Goal: Transaction & Acquisition: Purchase product/service

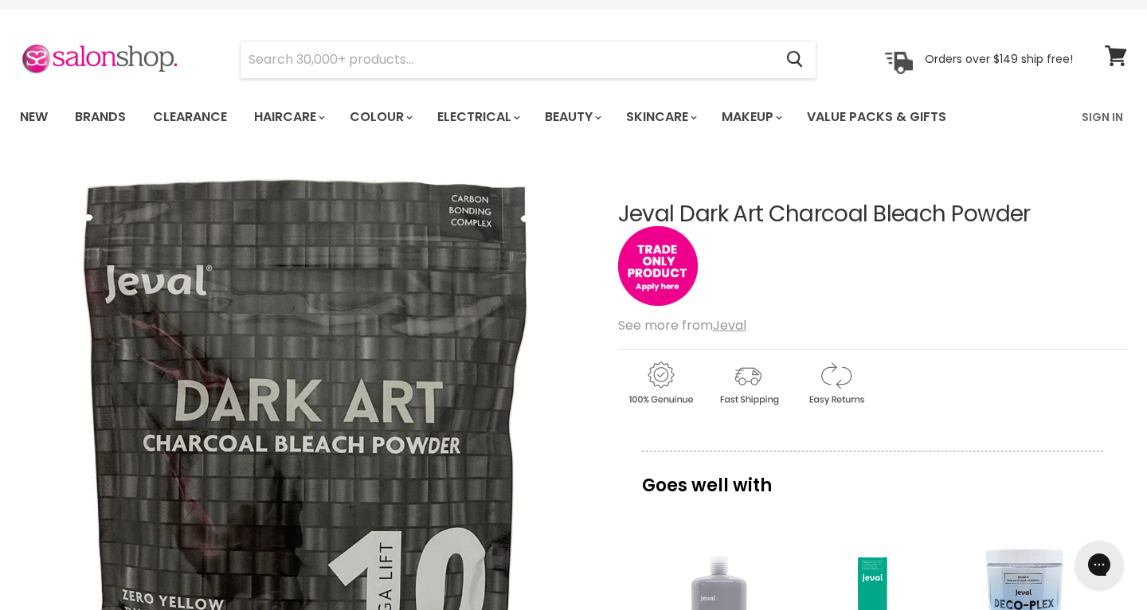
scroll to position [33, 0]
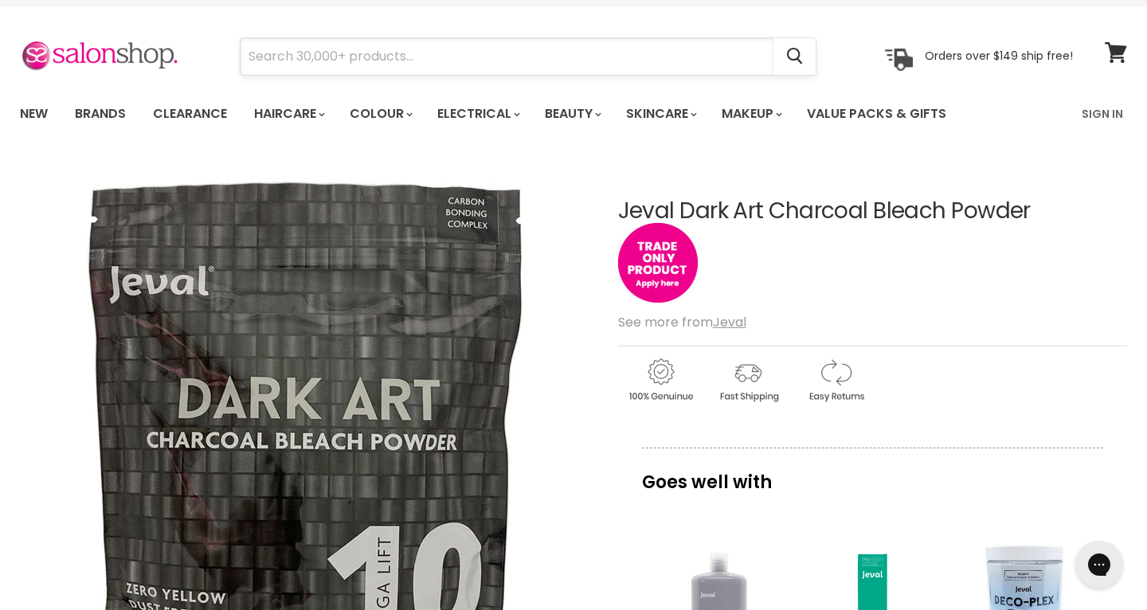
click at [476, 52] on input "Search" at bounding box center [507, 56] width 533 height 37
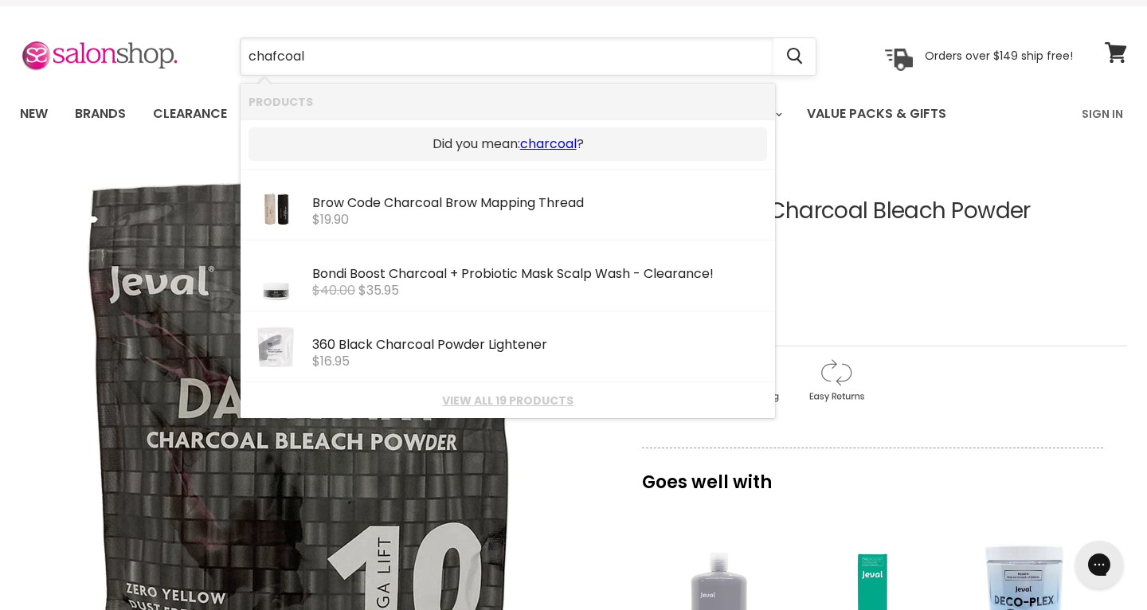
type input "charcoal"
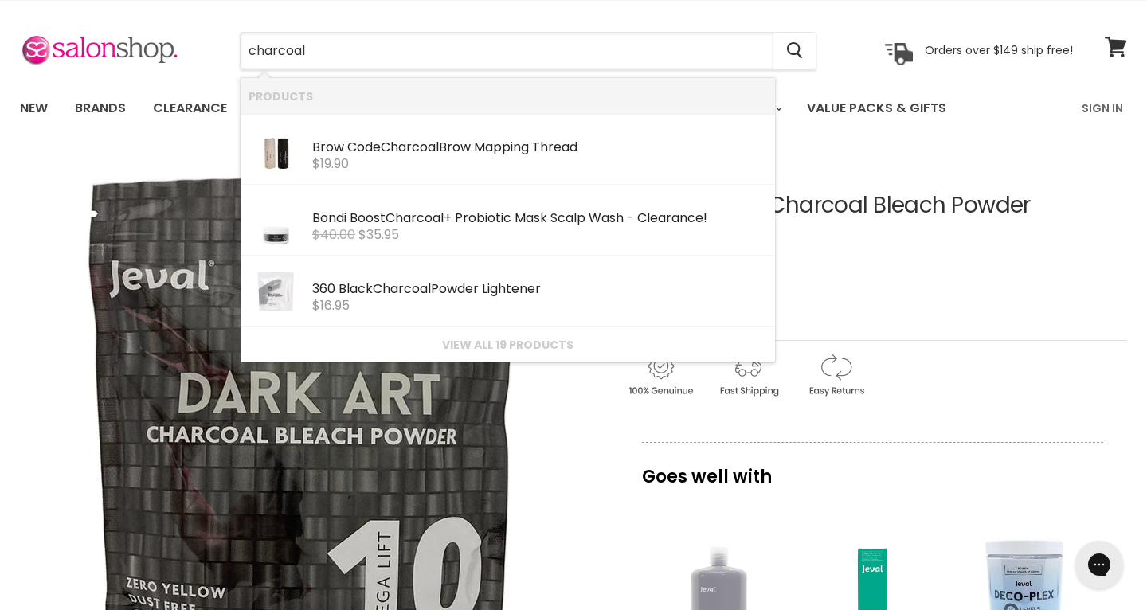
scroll to position [34, 0]
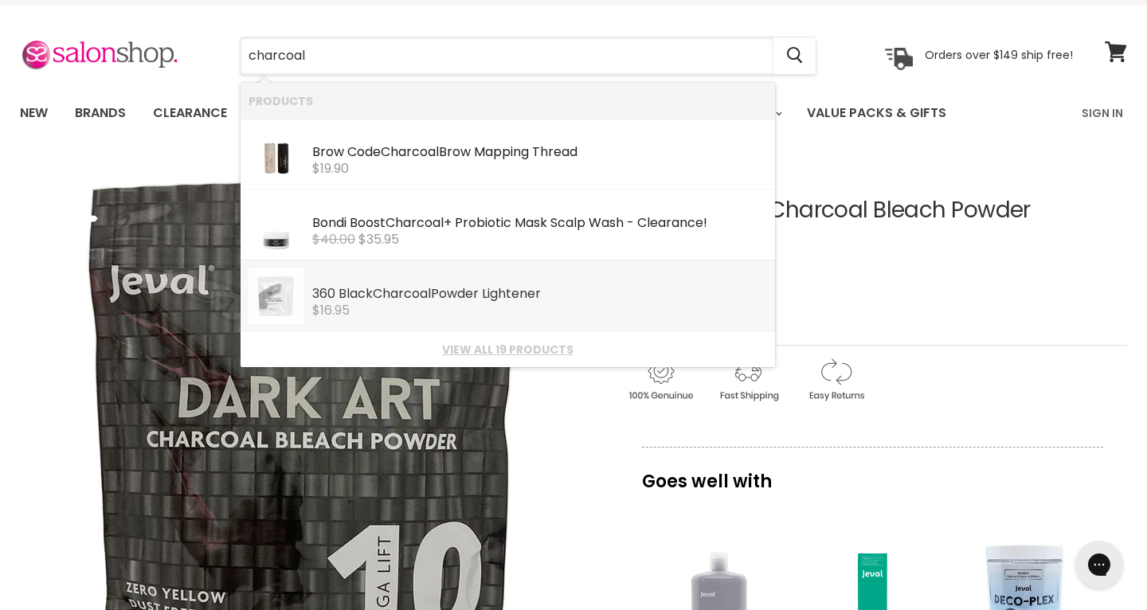
click at [390, 299] on b "Charcoal" at bounding box center [402, 293] width 58 height 18
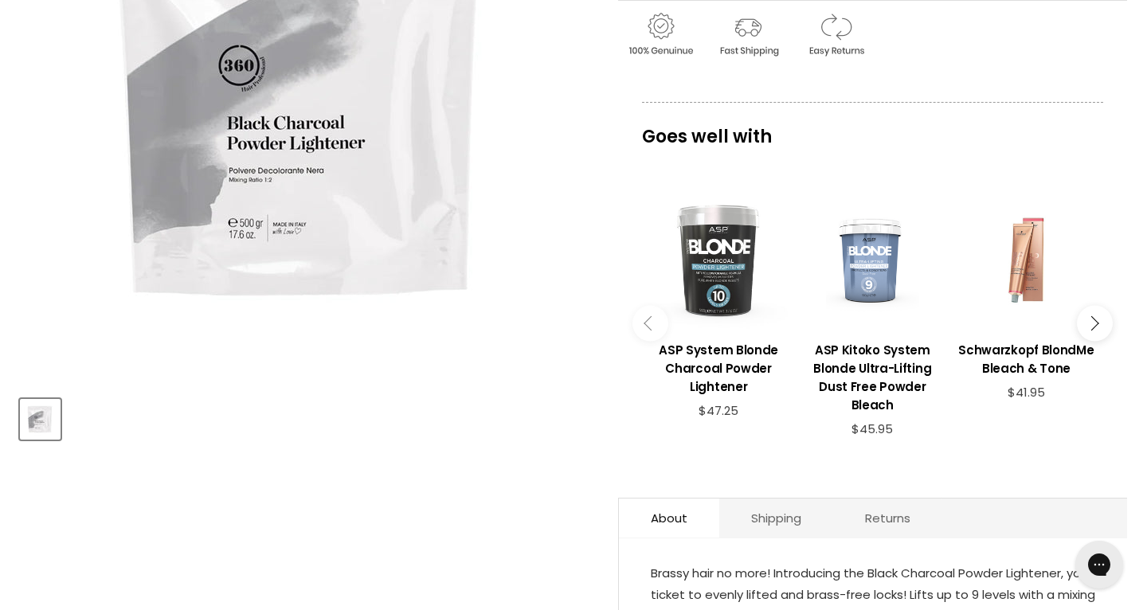
scroll to position [377, 0]
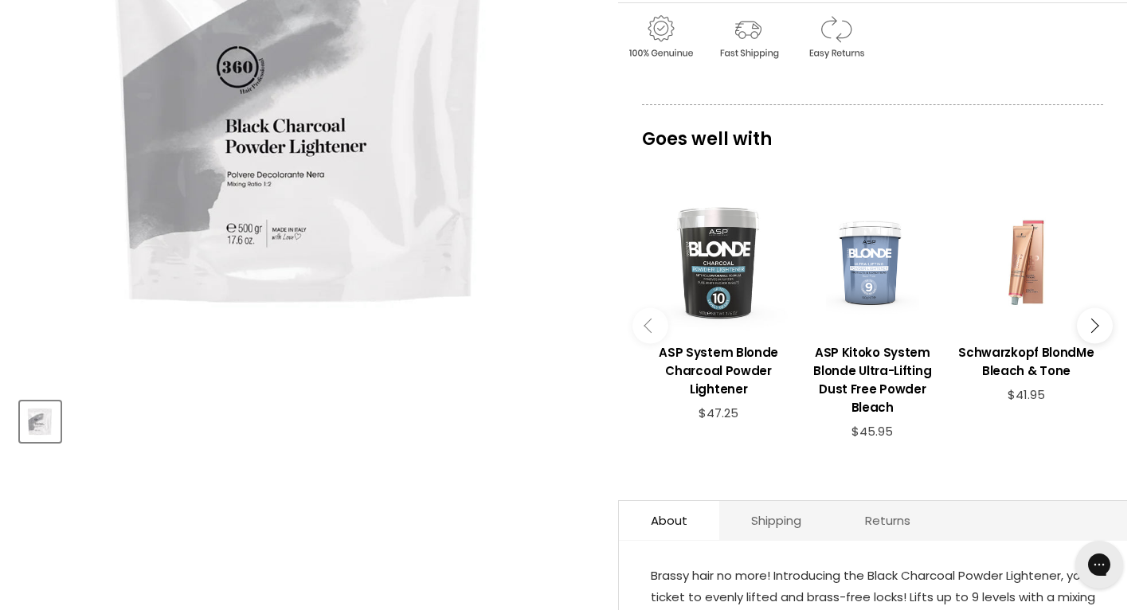
click at [387, 232] on img "360 Black Charcoal Powder Lightener image. Click or Scroll to Zoom." at bounding box center [305, 100] width 570 height 570
click at [250, 188] on img "360 Black Charcoal Powder Lightener image. Click or Scroll to Zoom." at bounding box center [305, 100] width 570 height 570
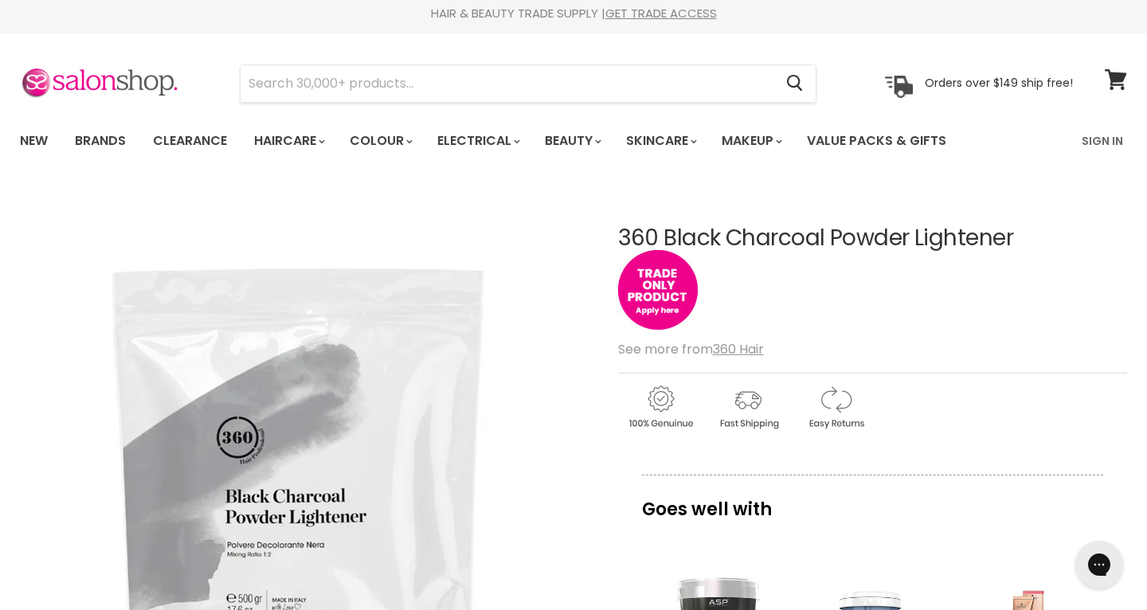
scroll to position [6, 0]
click at [179, 143] on link "Clearance" at bounding box center [190, 141] width 98 height 33
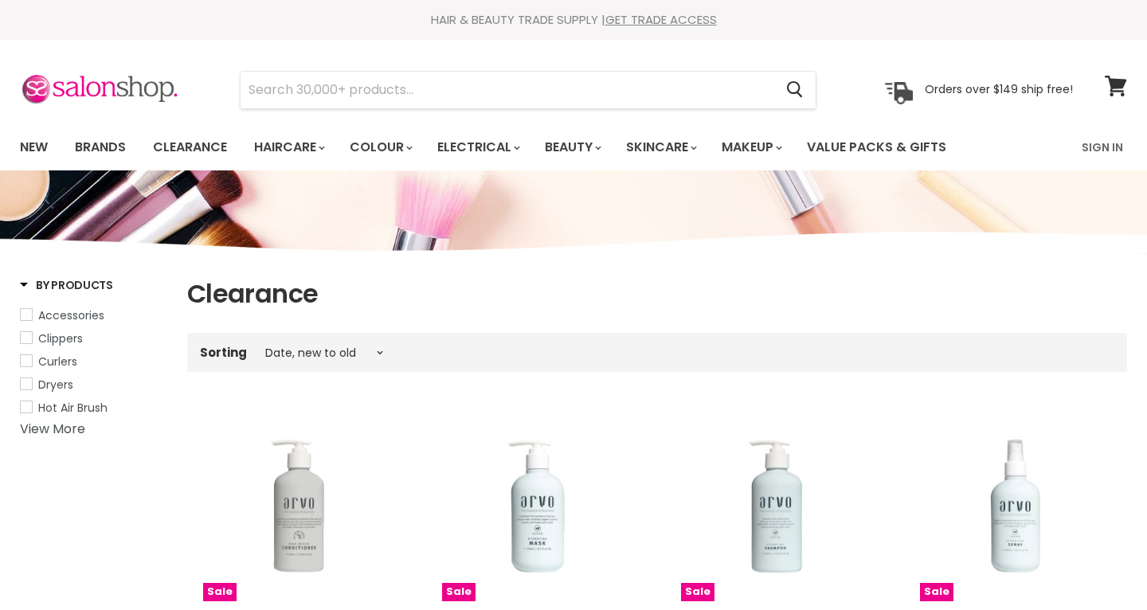
select select "created-descending"
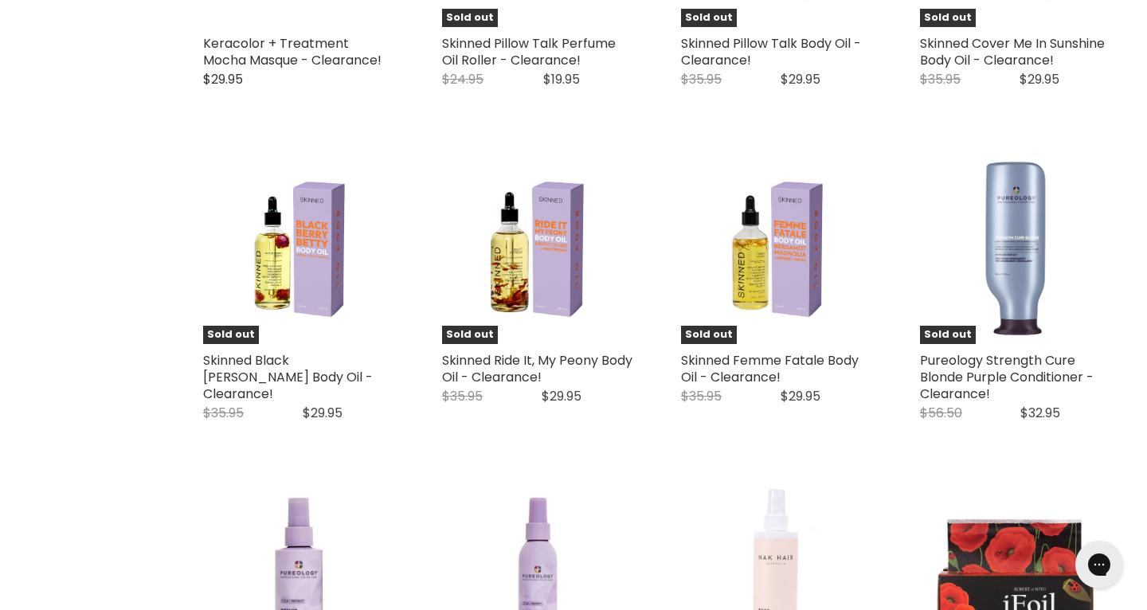
scroll to position [3478, 0]
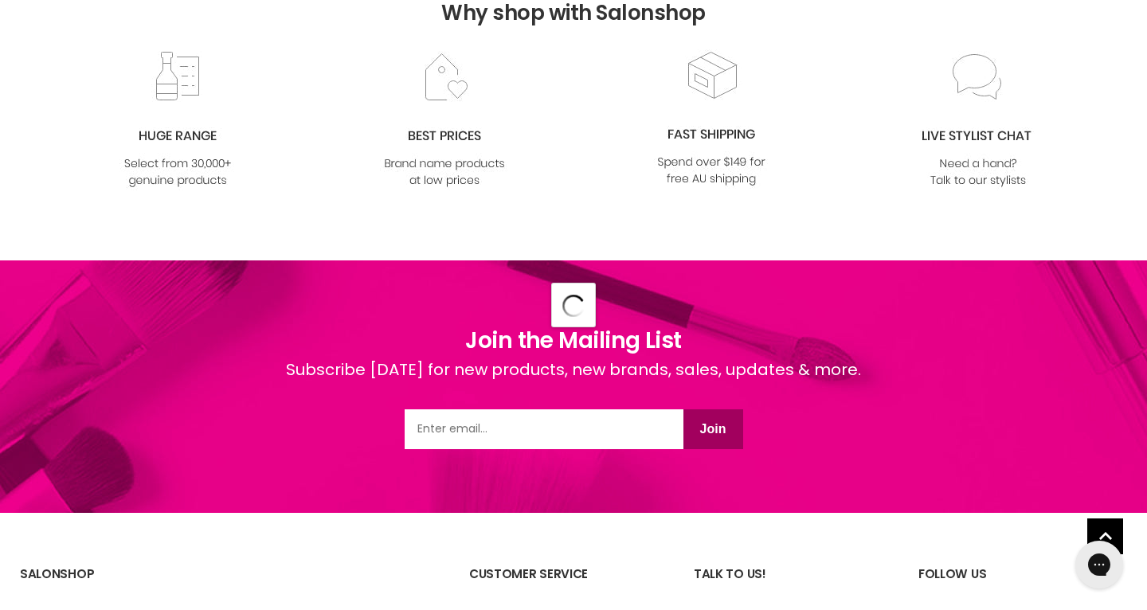
scroll to position [4390, 0]
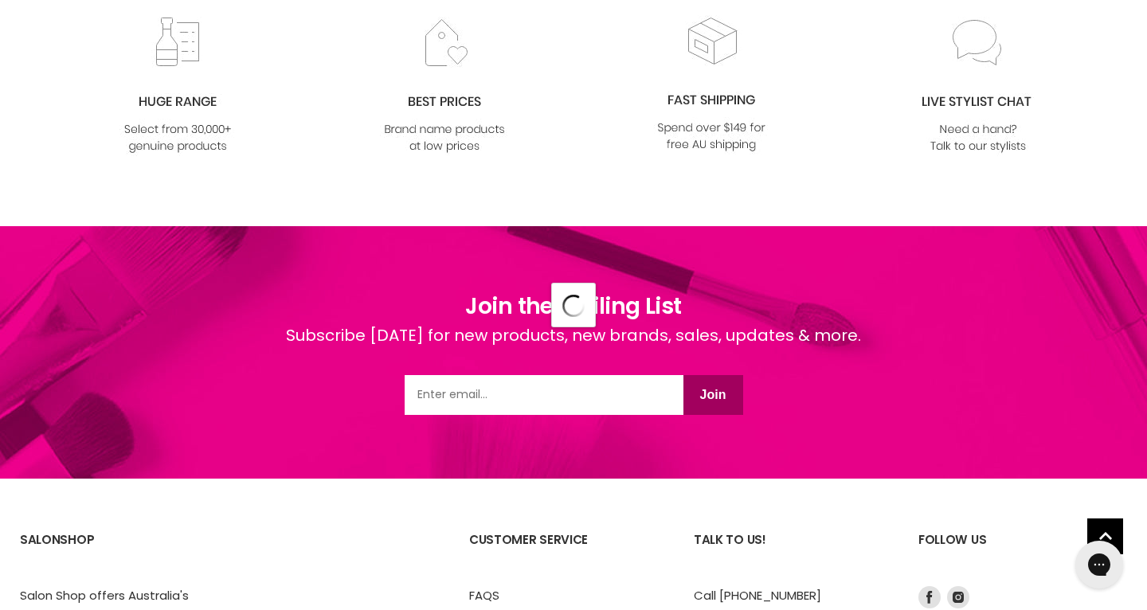
select select "created-descending"
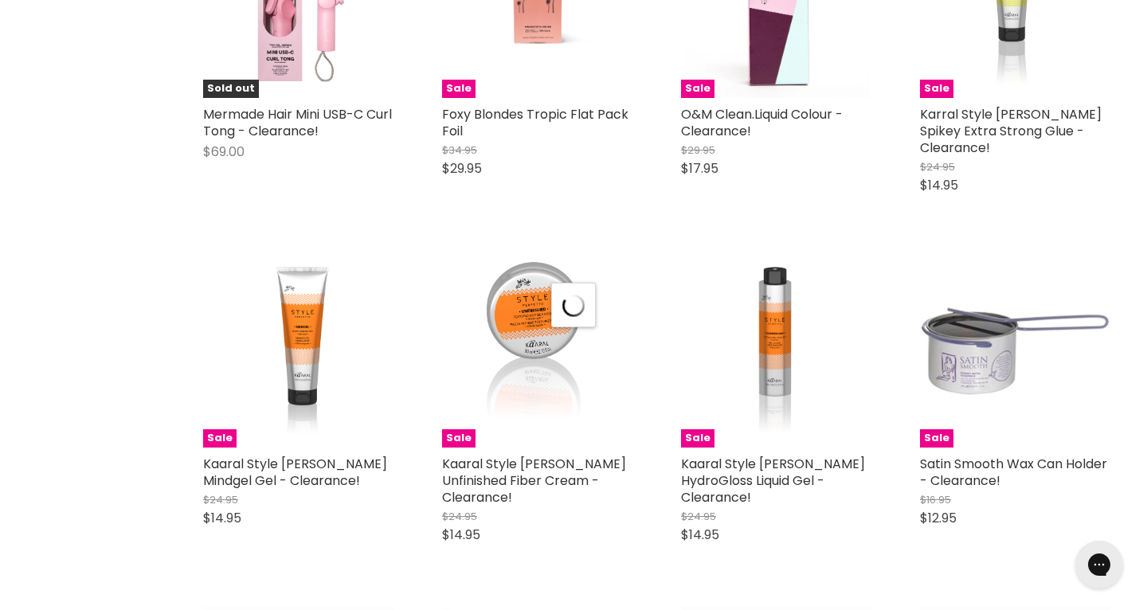
scroll to position [4390, 0]
select select "created-descending"
